Goal: Task Accomplishment & Management: Manage account settings

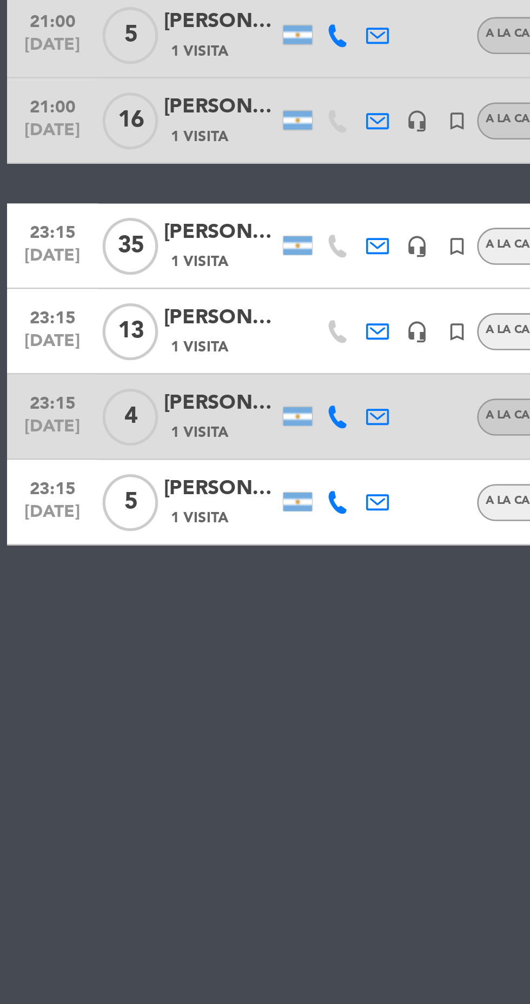
click at [84, 324] on div "[PERSON_NAME]" at bounding box center [83, 319] width 43 height 12
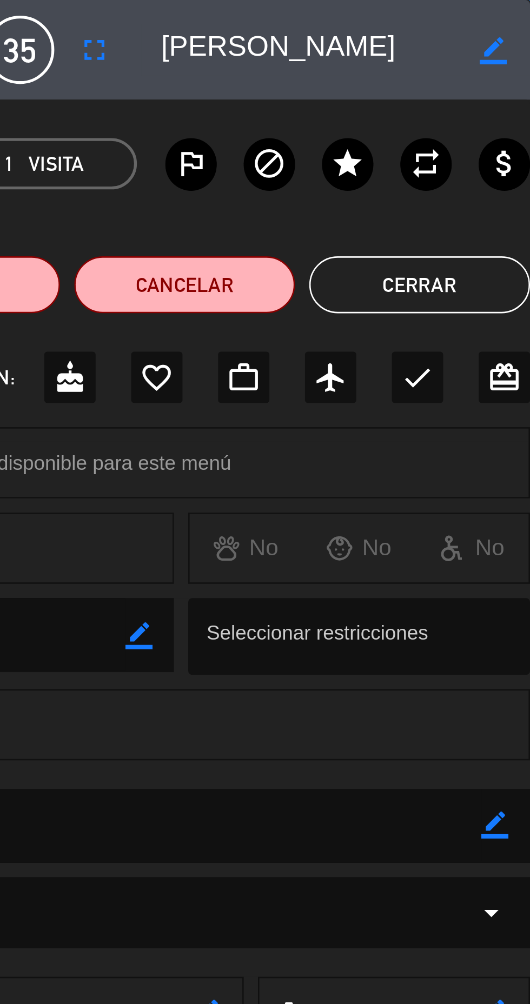
click at [502, 111] on button "Cerrar" at bounding box center [488, 108] width 84 height 22
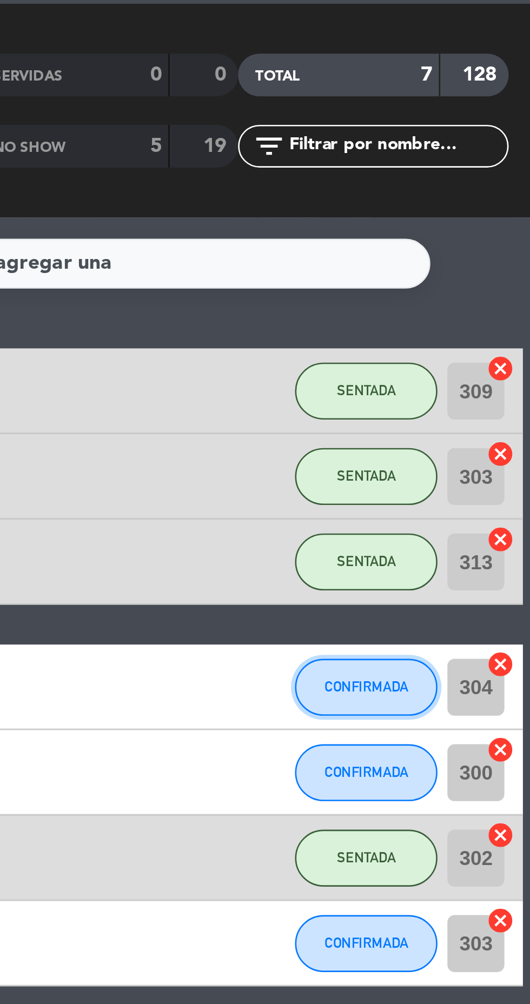
click at [472, 325] on span "CONFIRMADA" at bounding box center [468, 324] width 32 height 6
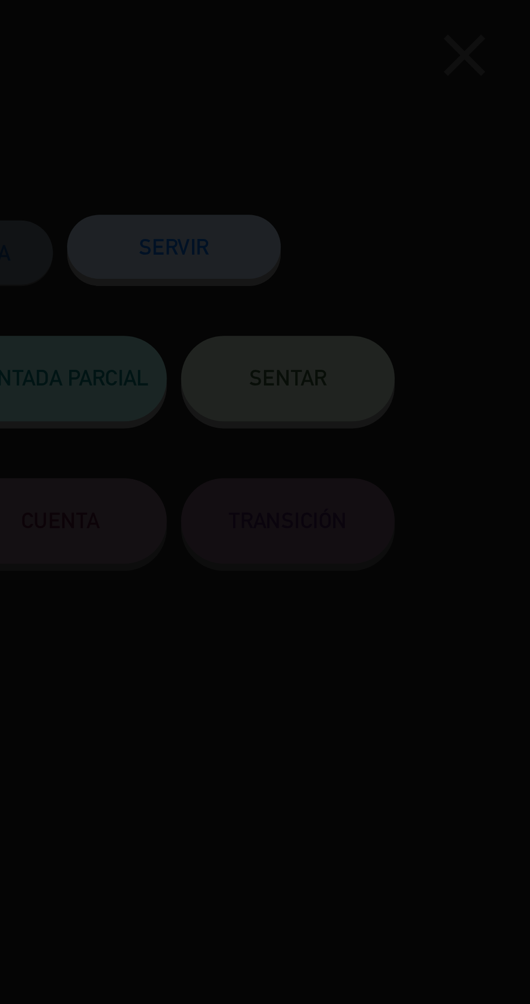
click at [453, 136] on div at bounding box center [265, 502] width 530 height 1004
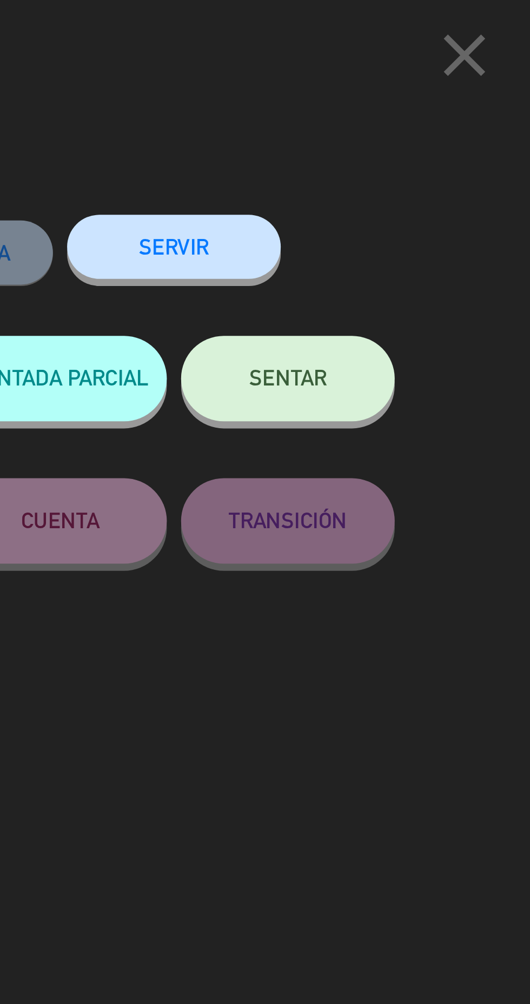
click at [455, 141] on button "SENTAR" at bounding box center [437, 145] width 81 height 32
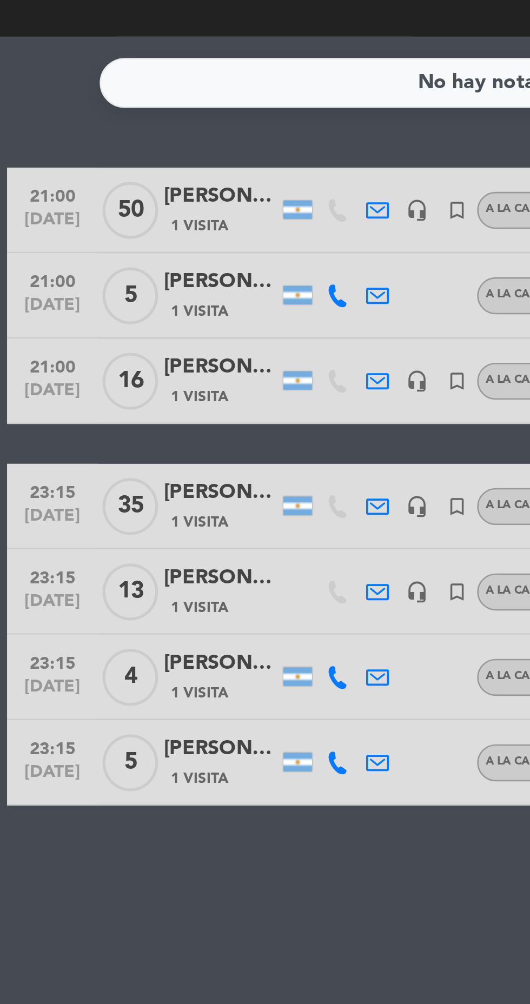
click at [85, 322] on div "[PERSON_NAME]" at bounding box center [83, 319] width 43 height 12
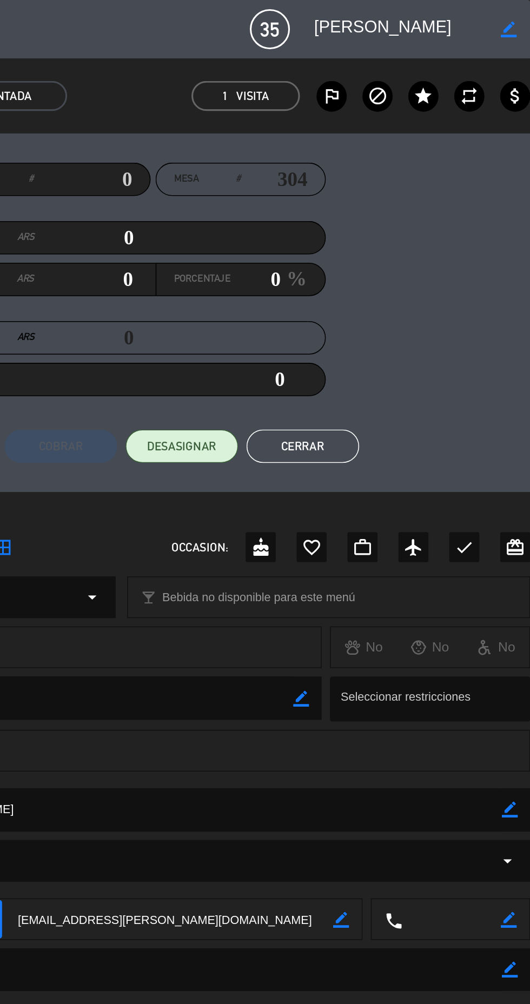
click at [513, 19] on icon "border_color" at bounding box center [516, 19] width 10 height 10
click at [472, 18] on textarea at bounding box center [446, 18] width 112 height 19
click at [488, 19] on textarea at bounding box center [446, 18] width 112 height 19
type textarea "B"
type textarea "LARA Y BARBARA"
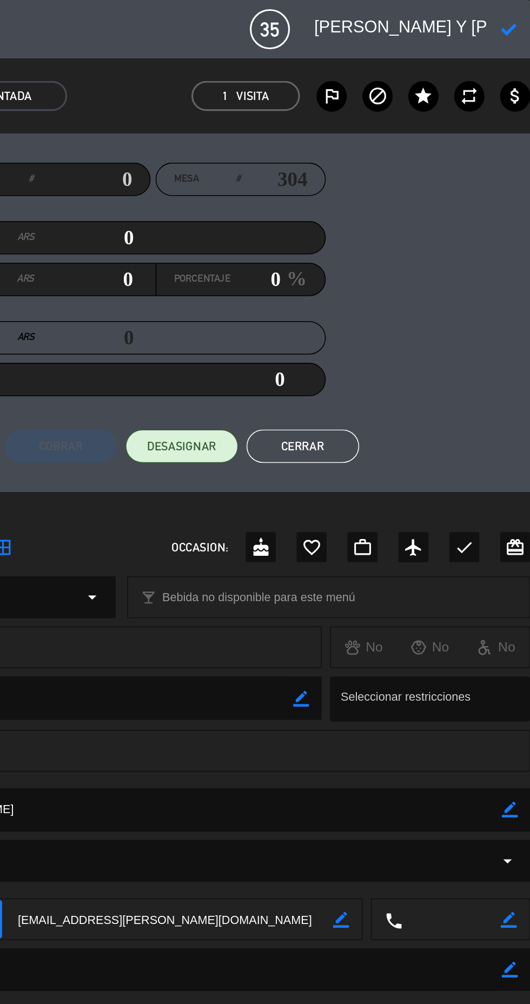
click at [518, 19] on icon at bounding box center [516, 19] width 10 height 10
click at [395, 295] on button "Cerrar" at bounding box center [382, 290] width 73 height 22
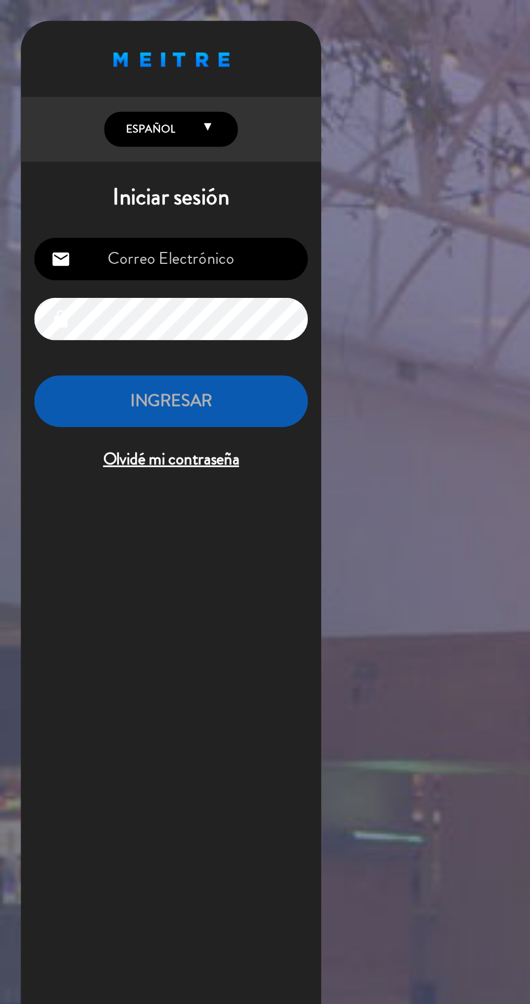
click at [143, 161] on input "email" at bounding box center [110, 168] width 177 height 28
type input "cachorotiseria@gmail.com"
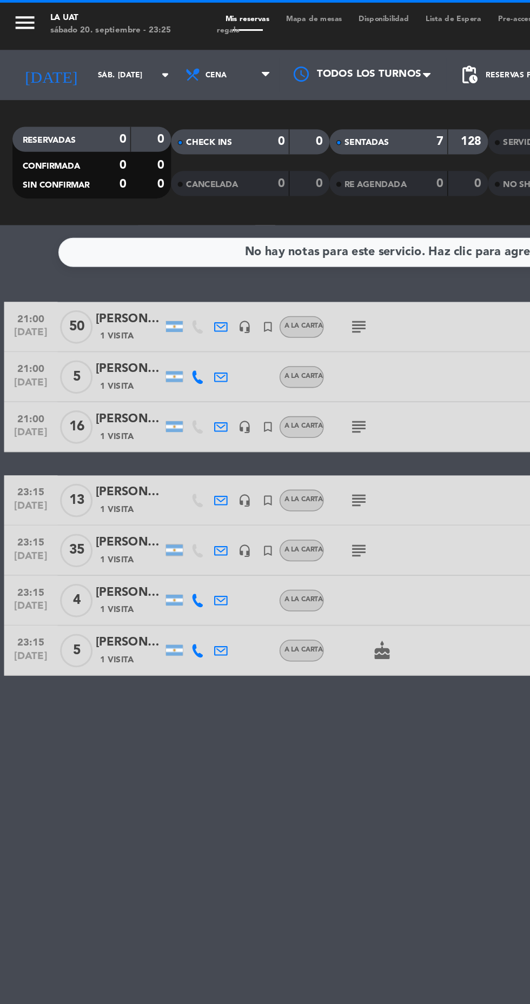
click at [243, 436] on div "cake" at bounding box center [255, 422] width 91 height 32
